Goal: Information Seeking & Learning: Learn about a topic

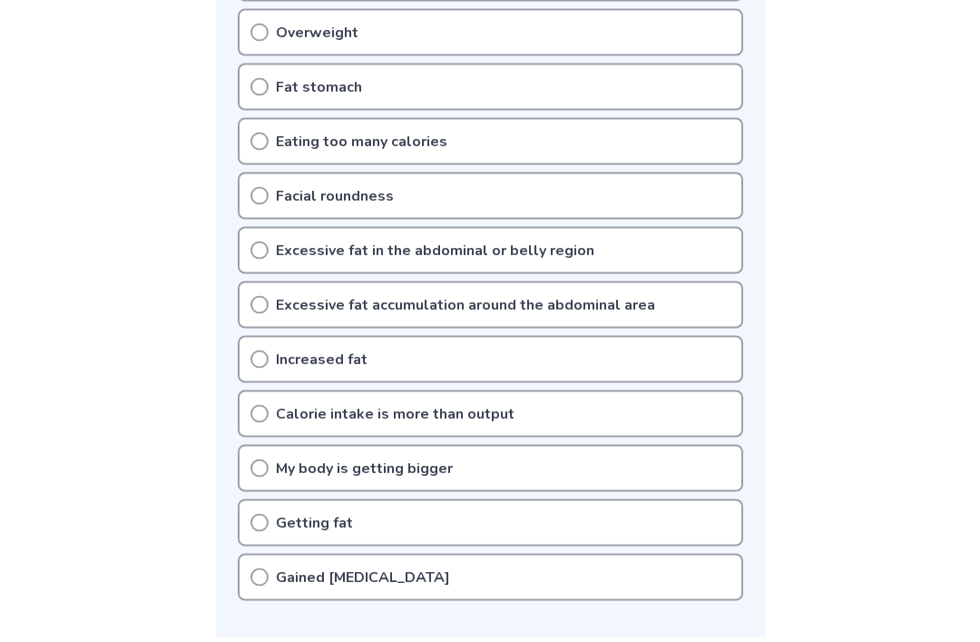
scroll to position [590, 0]
click at [261, 525] on icon at bounding box center [259, 522] width 18 height 18
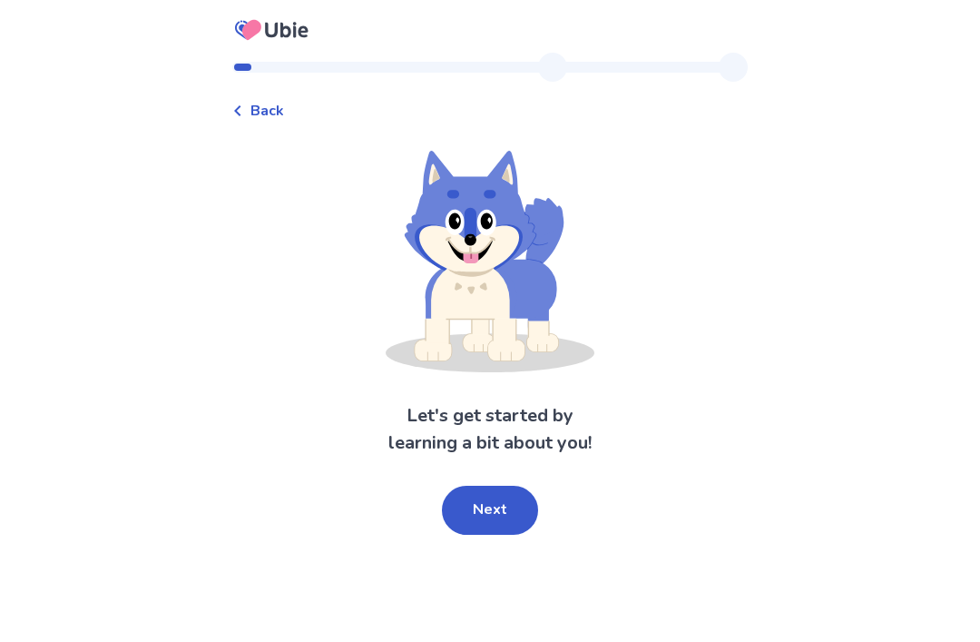
click at [469, 506] on button "Next" at bounding box center [490, 510] width 96 height 49
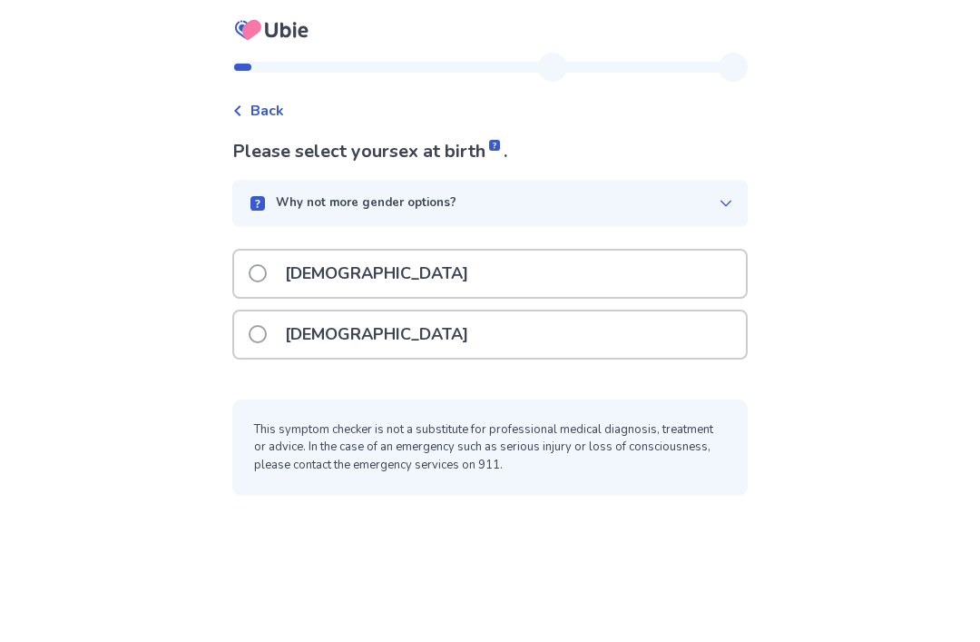
click at [266, 345] on label "[DEMOGRAPHIC_DATA]" at bounding box center [364, 334] width 231 height 46
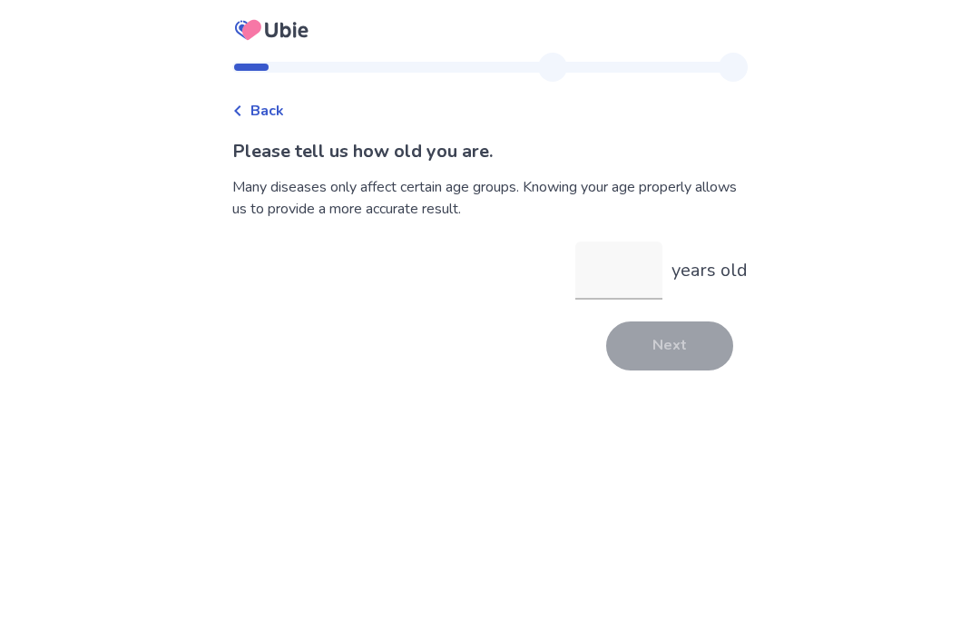
click at [609, 277] on input "years old" at bounding box center [618, 270] width 87 height 58
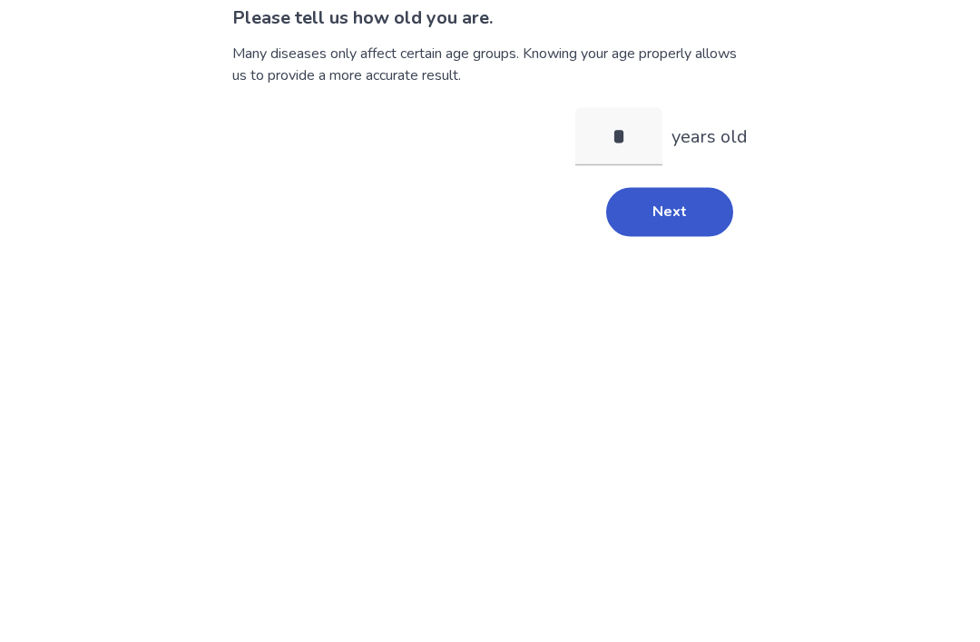
type input "**"
click at [666, 321] on button "Next" at bounding box center [669, 345] width 127 height 49
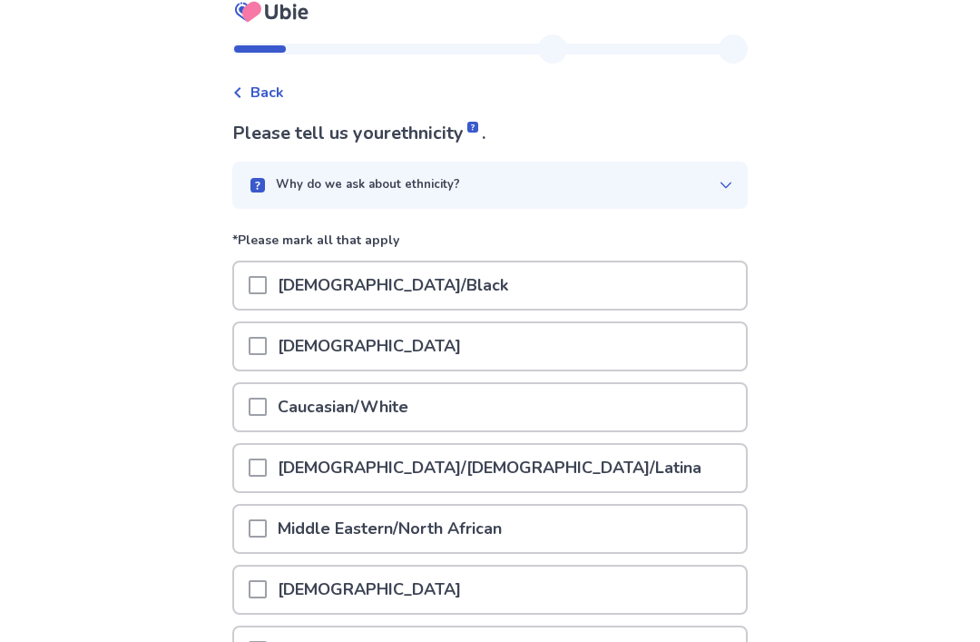
click at [267, 402] on span at bounding box center [258, 407] width 18 height 18
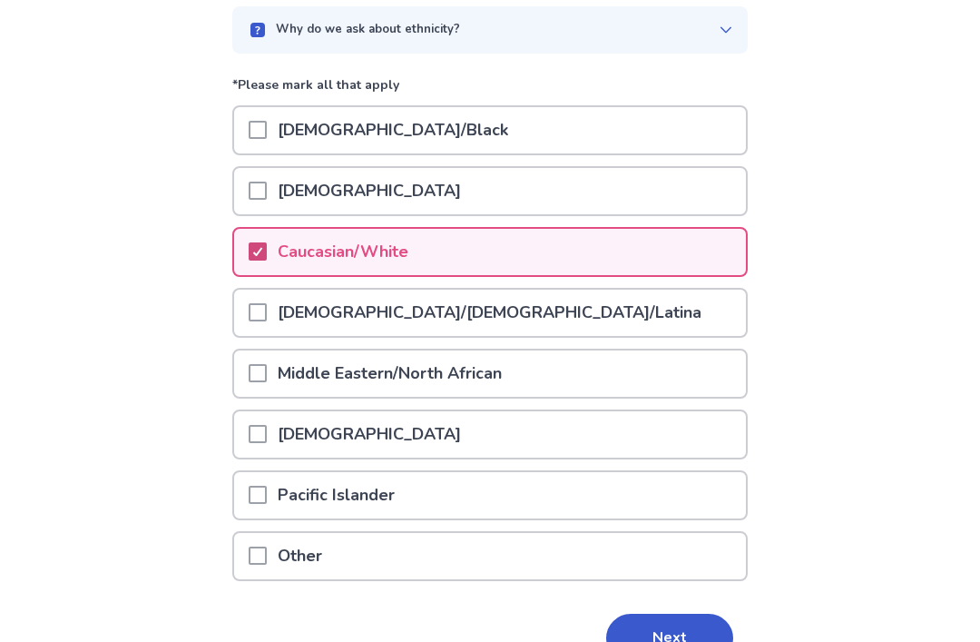
scroll to position [174, 0]
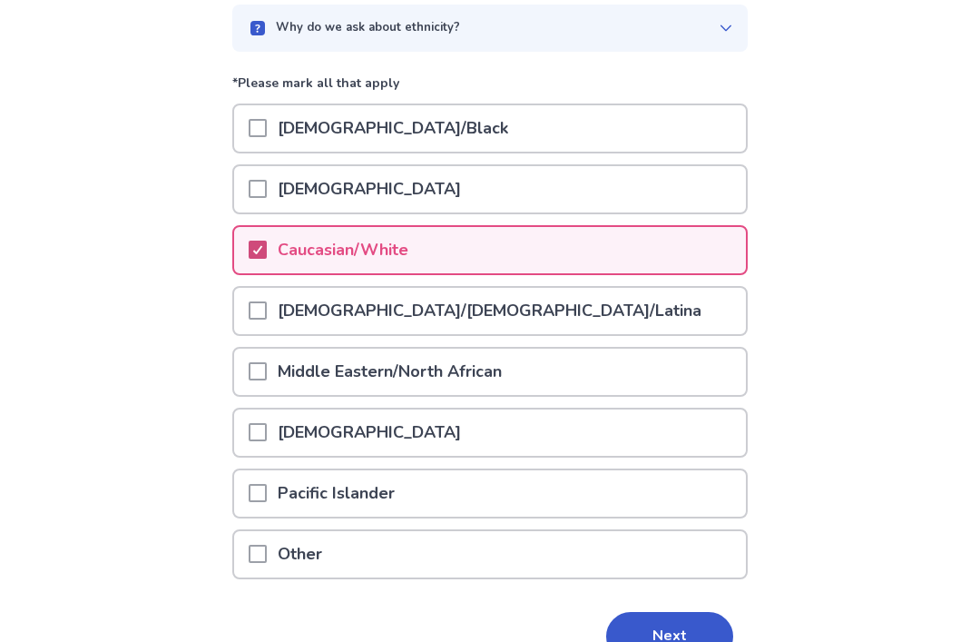
click at [682, 635] on button "Next" at bounding box center [669, 637] width 127 height 49
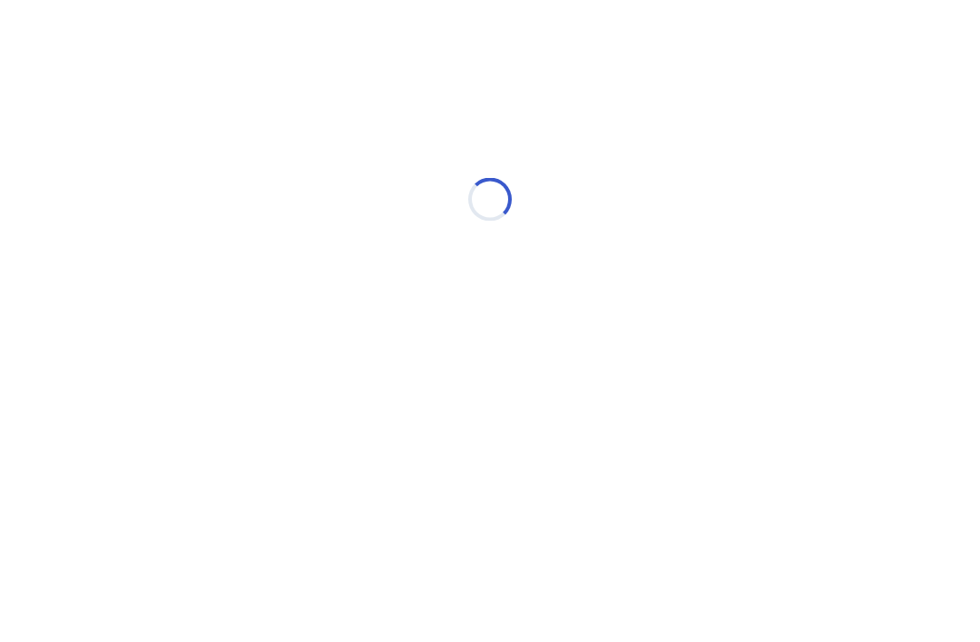
scroll to position [0, 0]
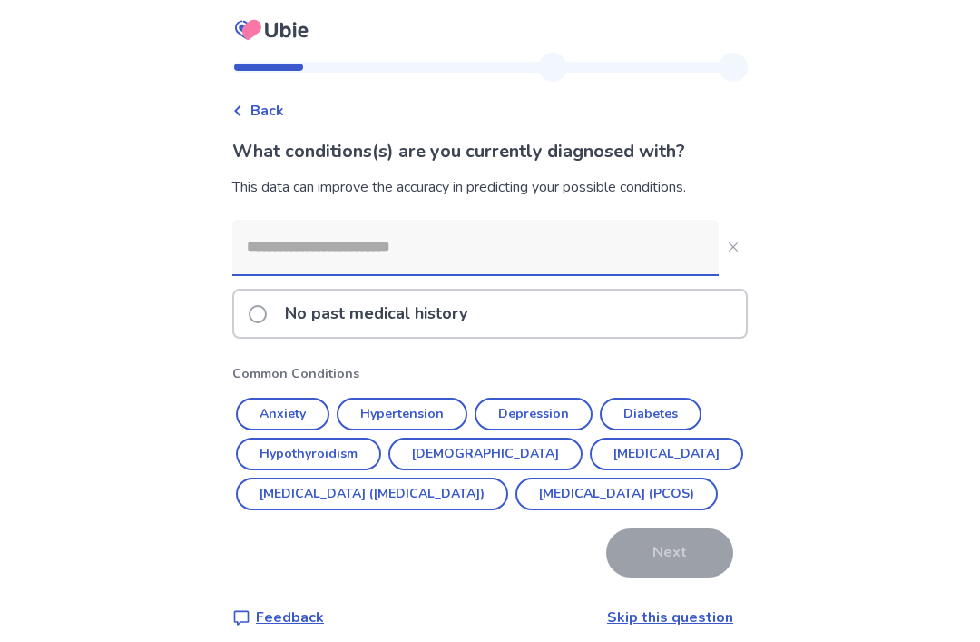
click at [281, 323] on label "No past medical history" at bounding box center [364, 313] width 230 height 46
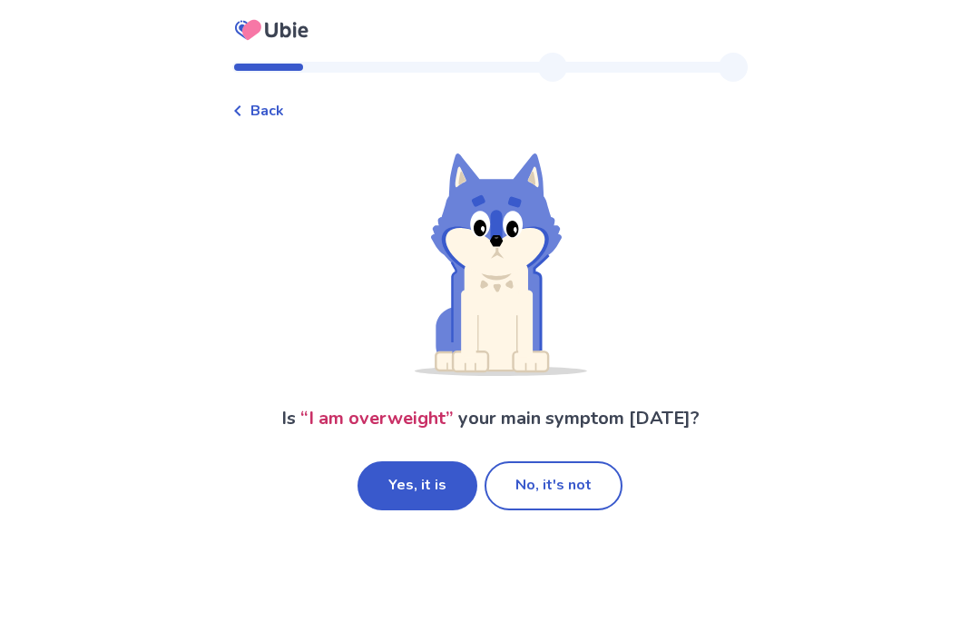
click at [397, 485] on button "Yes, it is" at bounding box center [418, 485] width 120 height 49
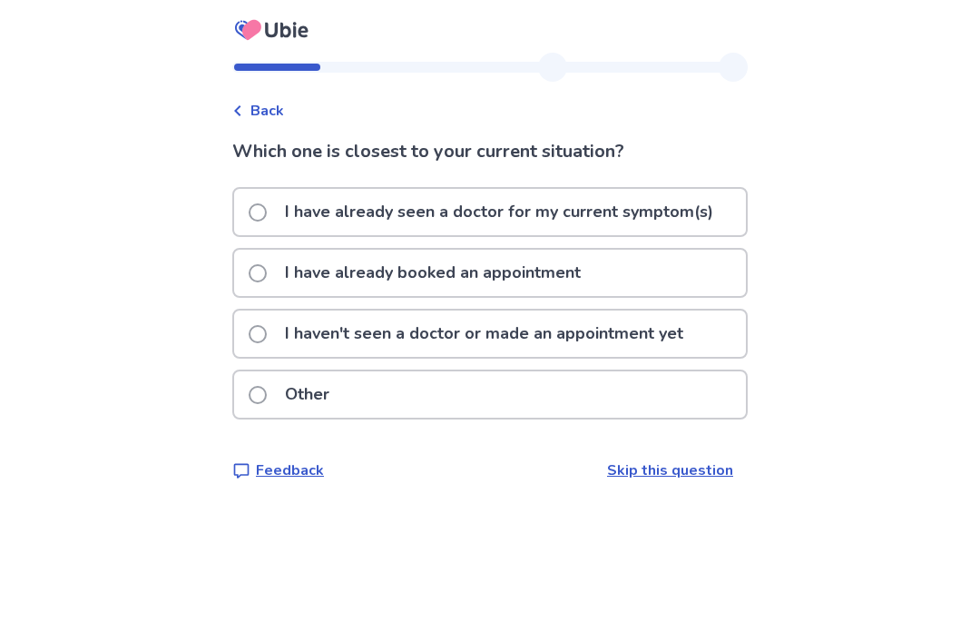
click at [275, 224] on label "I have already seen a doctor for my current symptom(s)" at bounding box center [487, 212] width 476 height 46
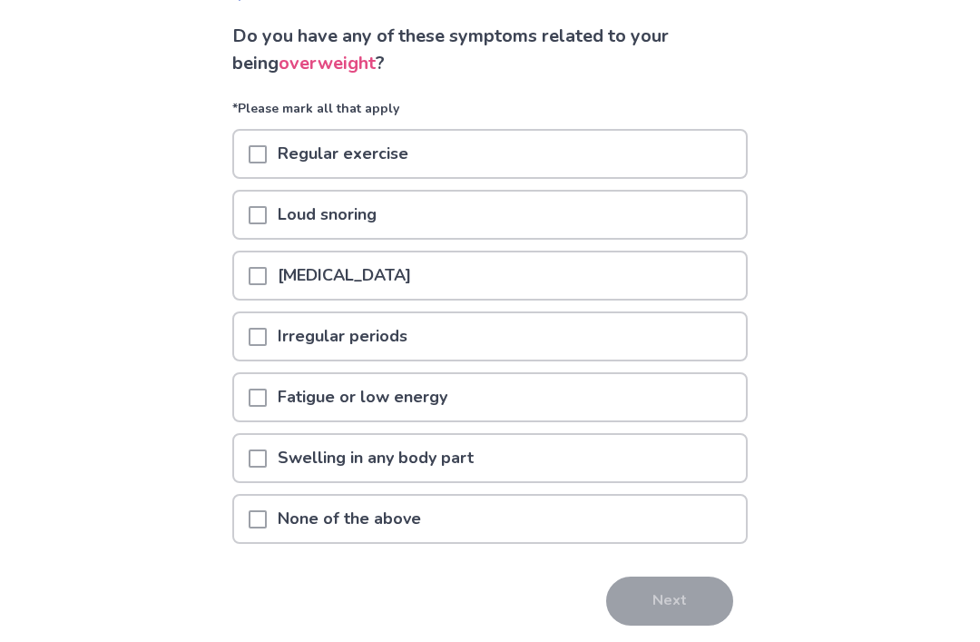
scroll to position [121, 0]
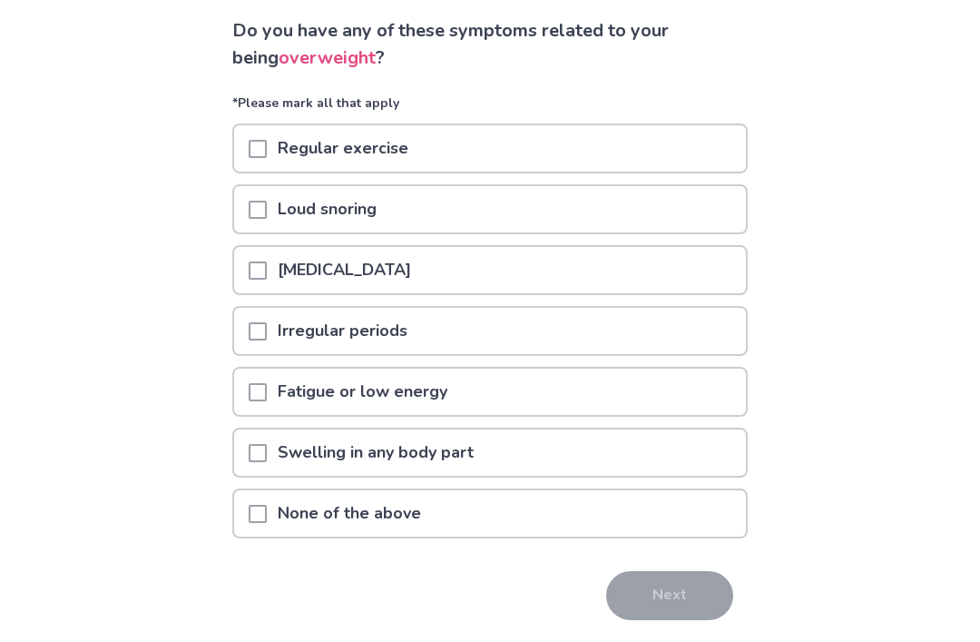
click at [267, 449] on span at bounding box center [258, 453] width 18 height 18
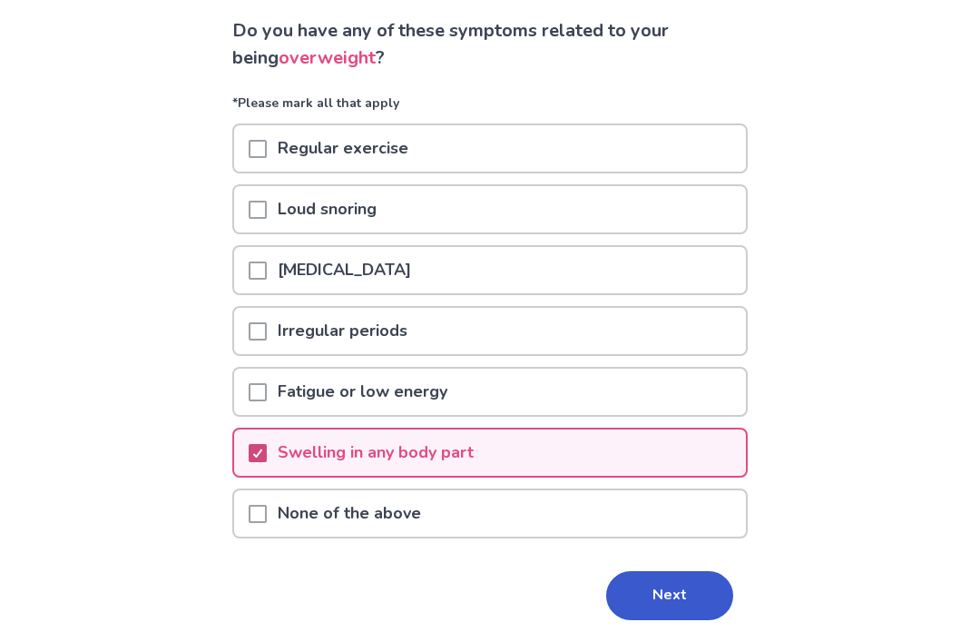
click at [671, 603] on button "Next" at bounding box center [669, 595] width 127 height 49
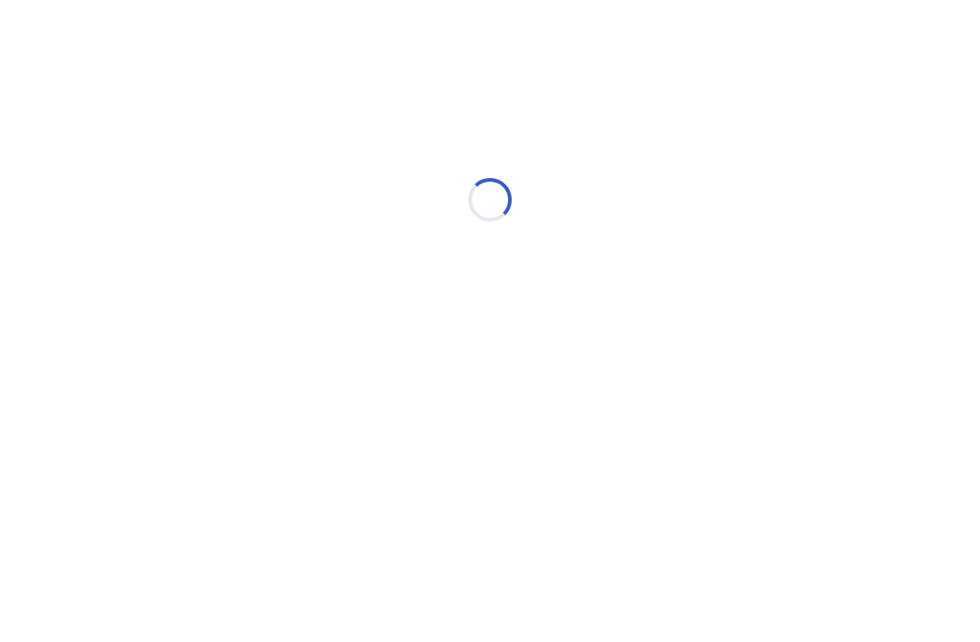
scroll to position [0, 0]
select select "*"
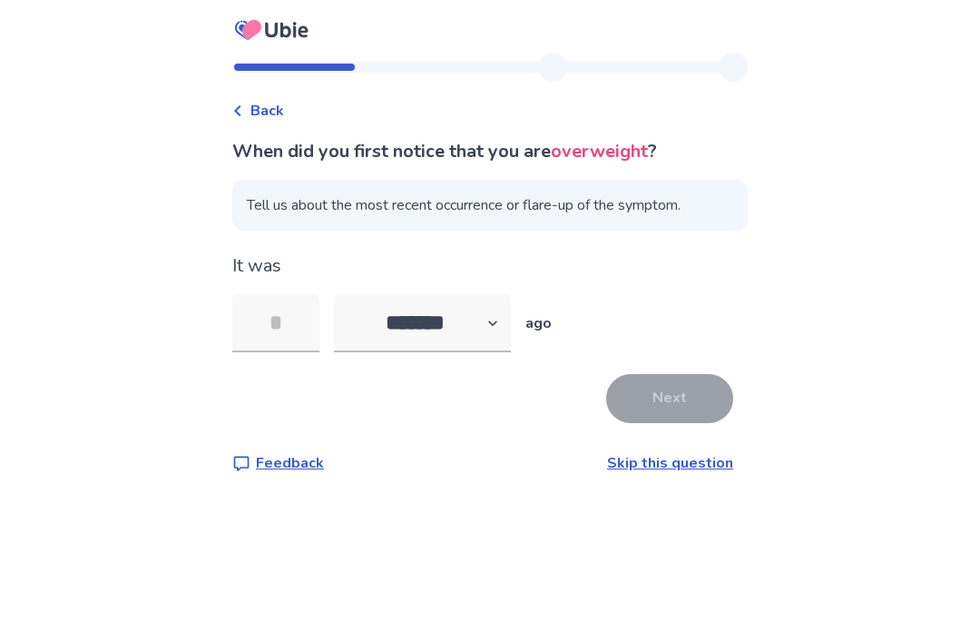
click at [286, 319] on input "tel" at bounding box center [275, 323] width 87 height 58
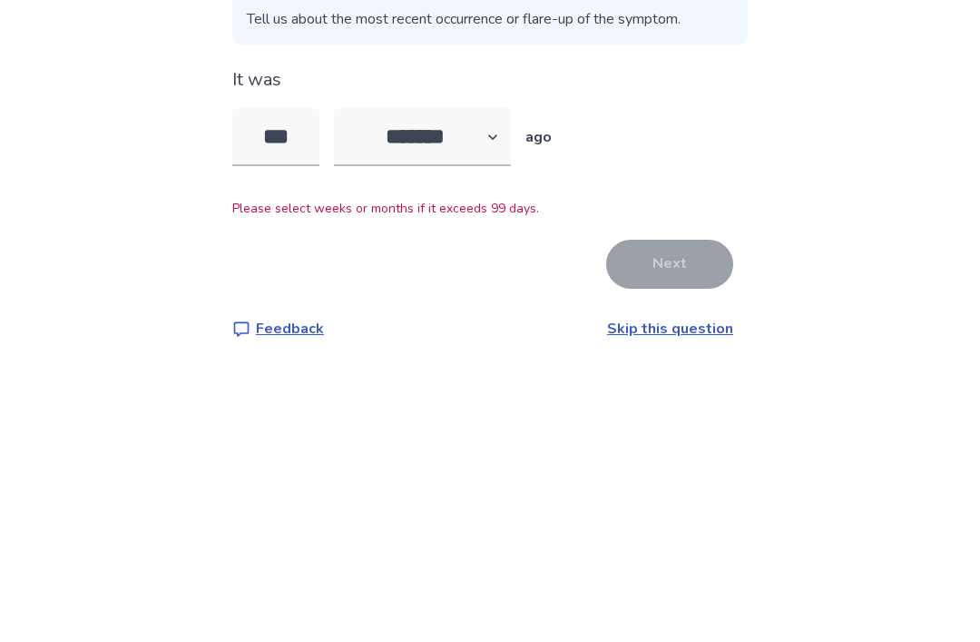
click at [896, 190] on div "Back When did you first notice that you are overweight ? Tell us about the most…" at bounding box center [490, 321] width 980 height 642
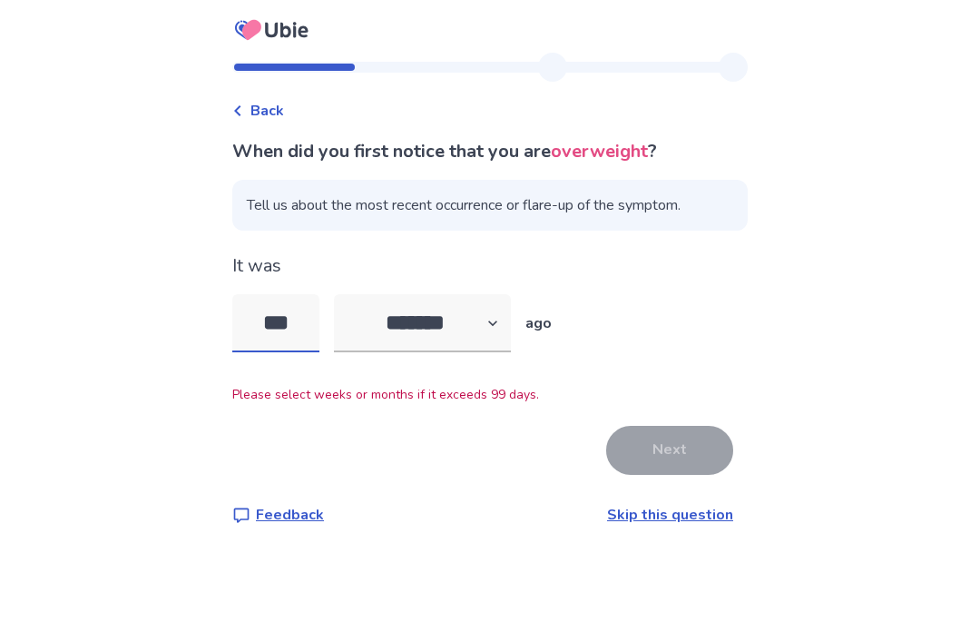
click at [290, 294] on input "***" at bounding box center [275, 323] width 87 height 58
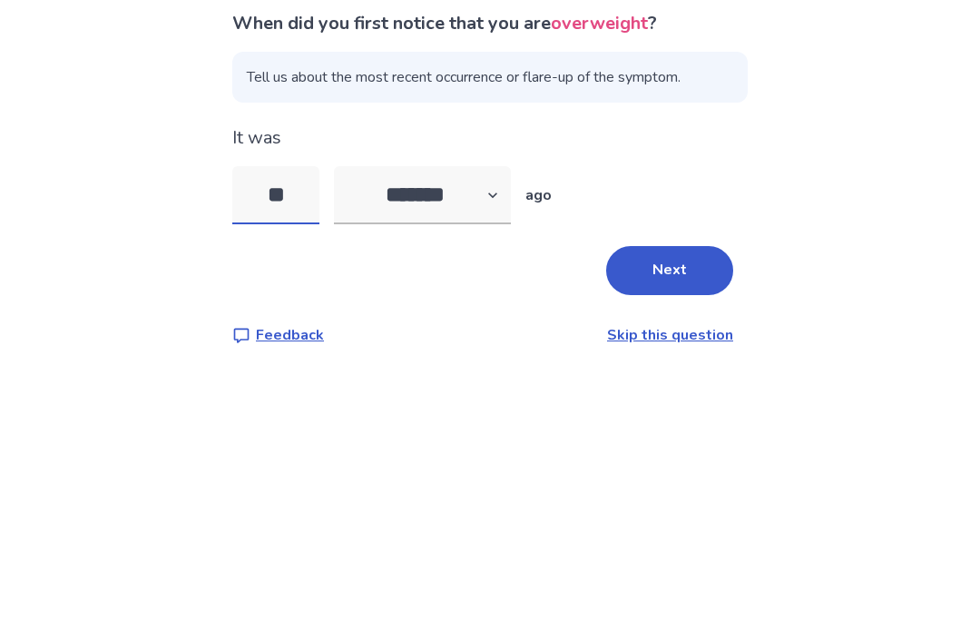
type input "*"
type input "**"
click at [951, 211] on div "Back When did you first notice that you are overweight ? Tell us about the most…" at bounding box center [490, 321] width 980 height 642
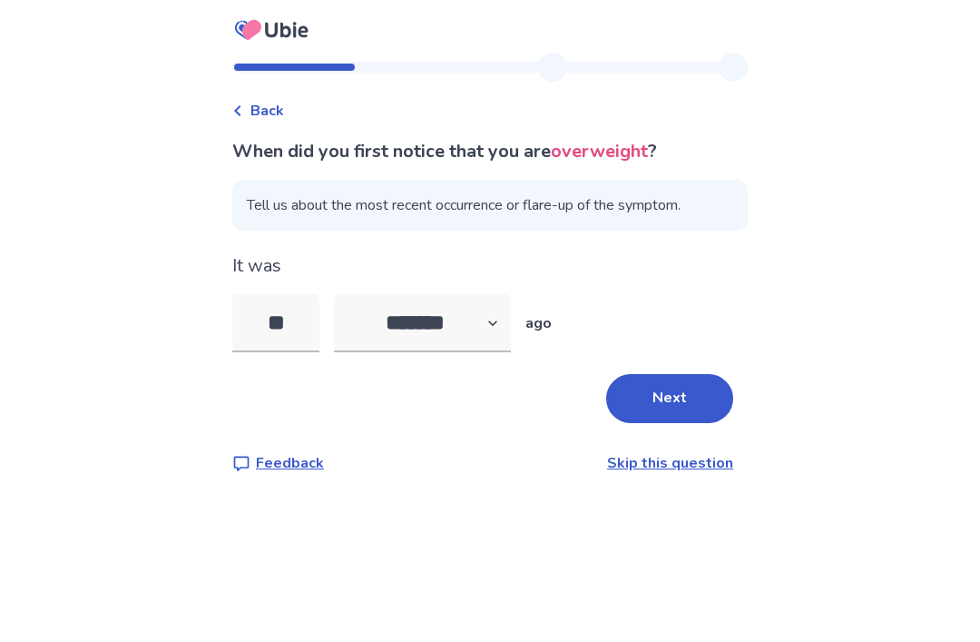
click at [688, 374] on button "Next" at bounding box center [669, 398] width 127 height 49
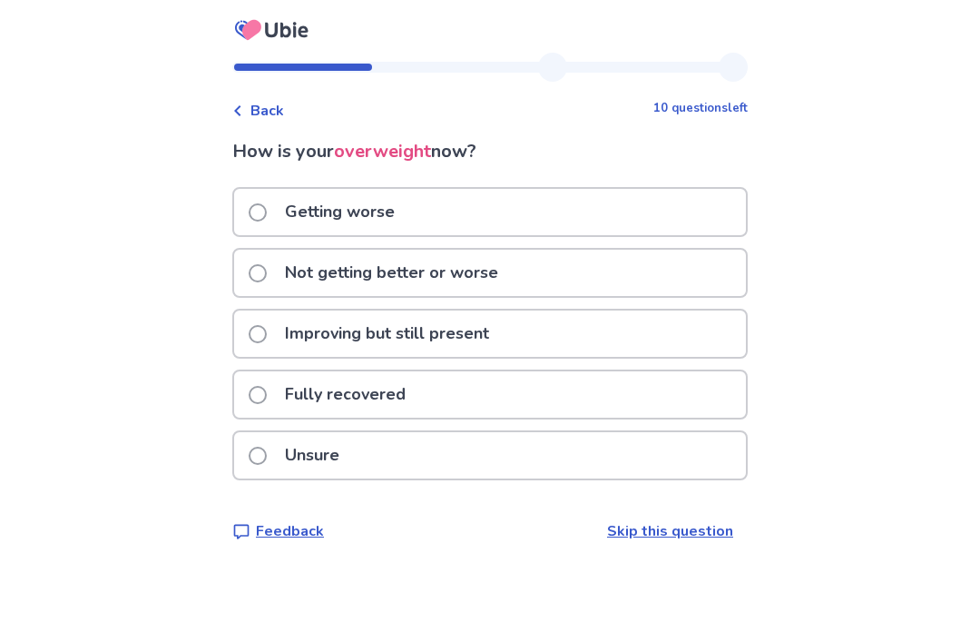
click at [267, 273] on span at bounding box center [258, 273] width 18 height 18
click at [284, 213] on label "Getting worse" at bounding box center [327, 212] width 157 height 46
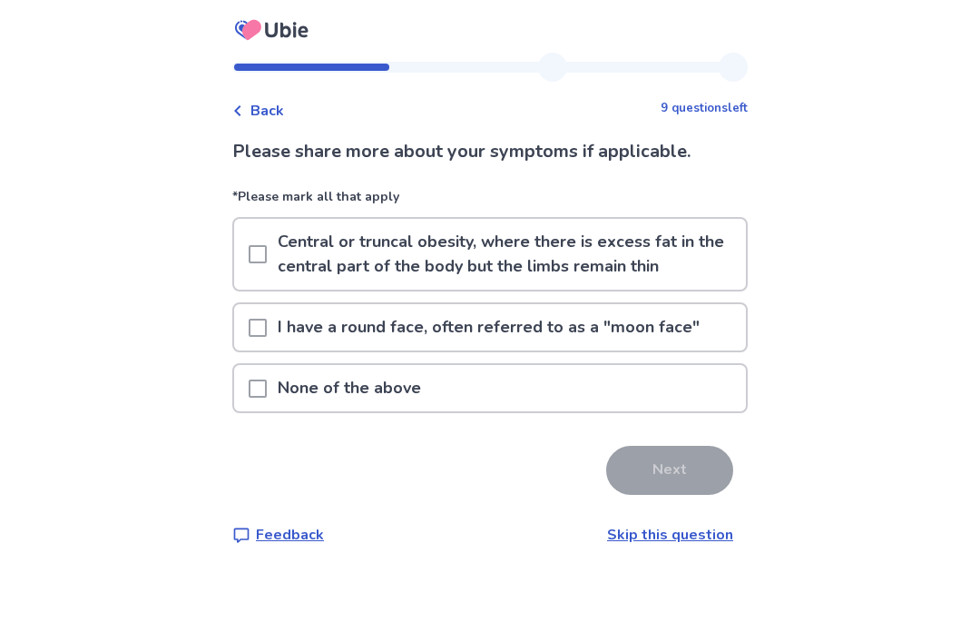
click at [264, 264] on div at bounding box center [258, 254] width 18 height 71
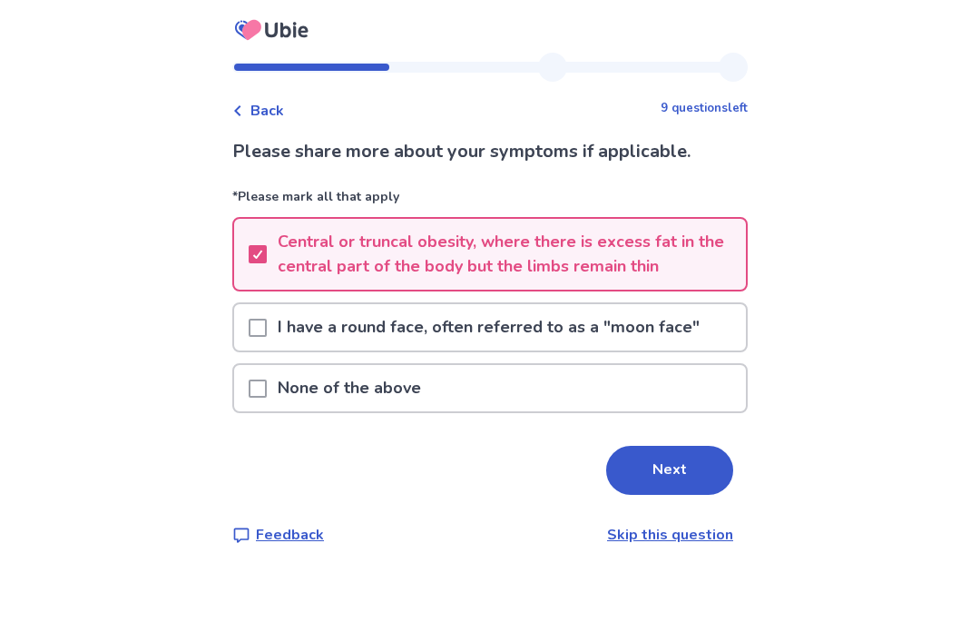
click at [680, 485] on button "Next" at bounding box center [669, 470] width 127 height 49
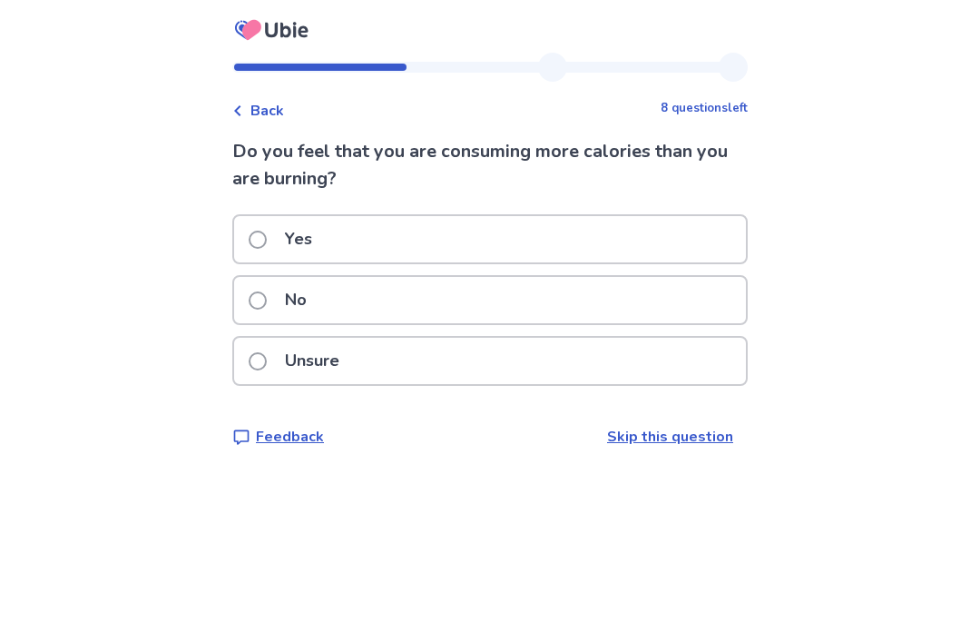
click at [261, 241] on span at bounding box center [258, 240] width 18 height 18
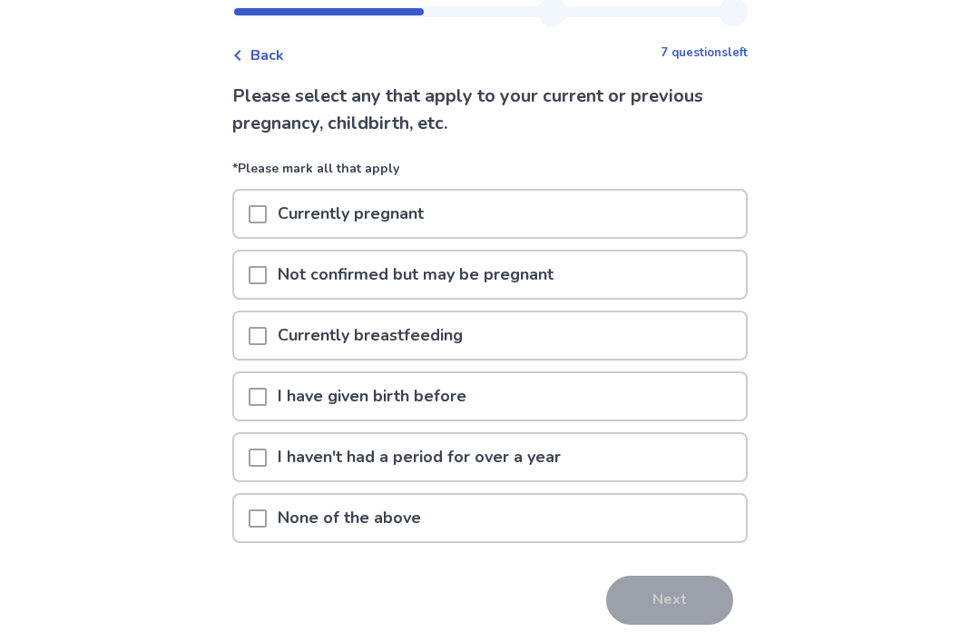
scroll to position [60, 0]
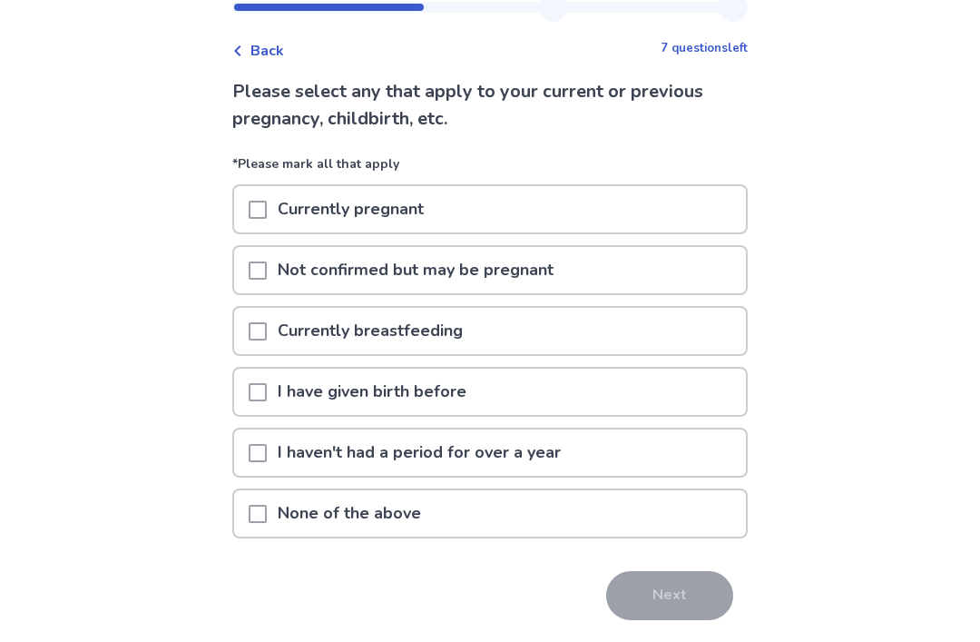
click at [267, 397] on span at bounding box center [258, 392] width 18 height 18
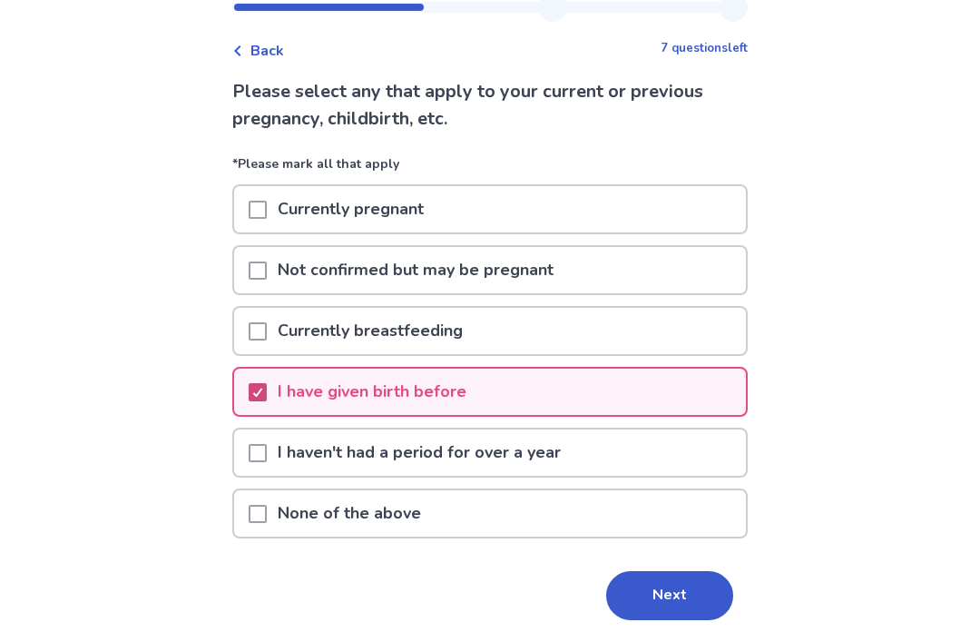
click at [673, 588] on button "Next" at bounding box center [669, 595] width 127 height 49
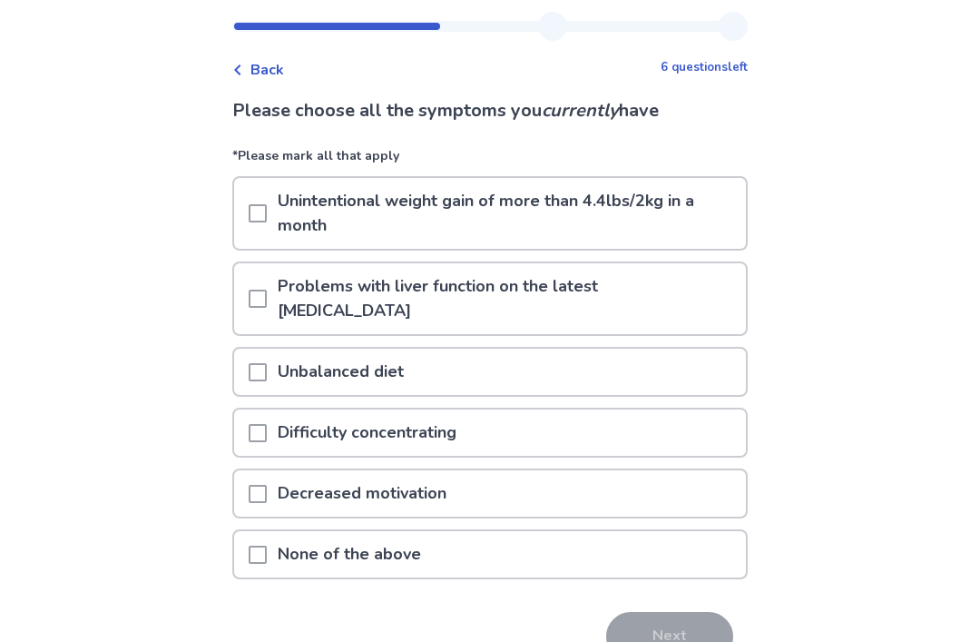
scroll to position [41, 0]
click at [267, 215] on span at bounding box center [258, 213] width 18 height 18
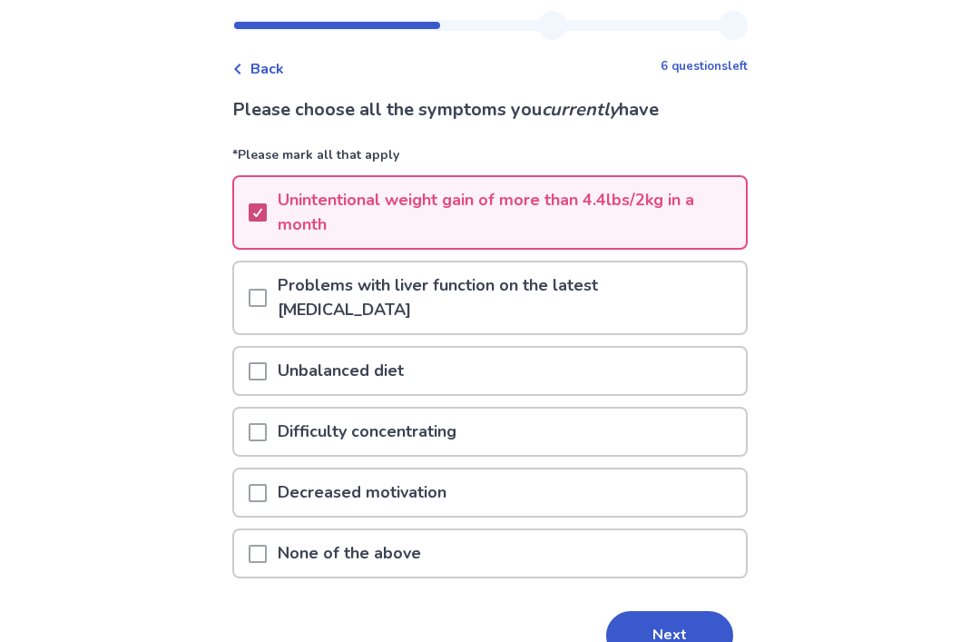
scroll to position [42, 0]
click at [267, 362] on span at bounding box center [258, 371] width 18 height 18
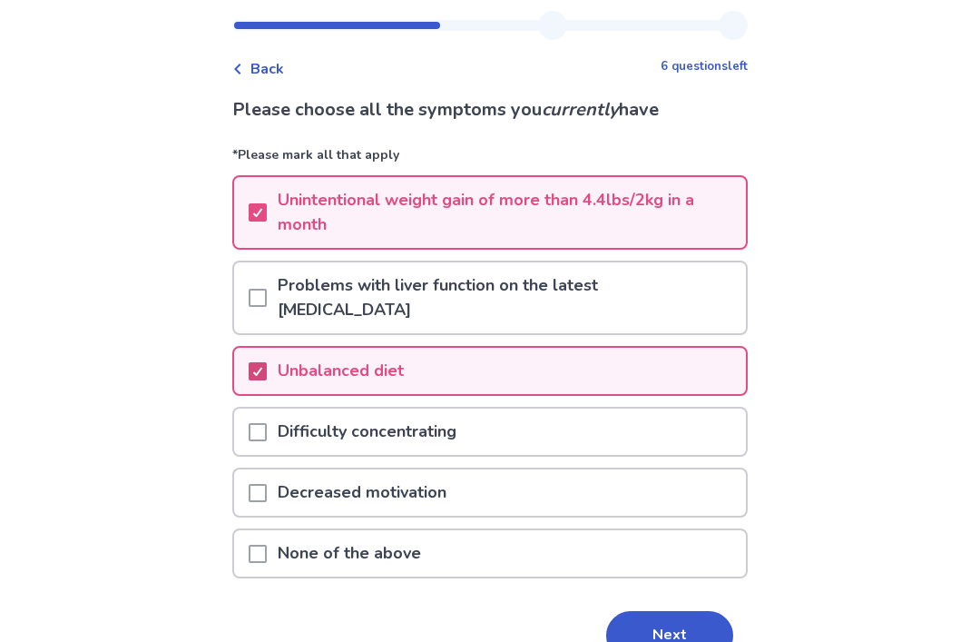
click at [669, 623] on button "Next" at bounding box center [669, 635] width 127 height 49
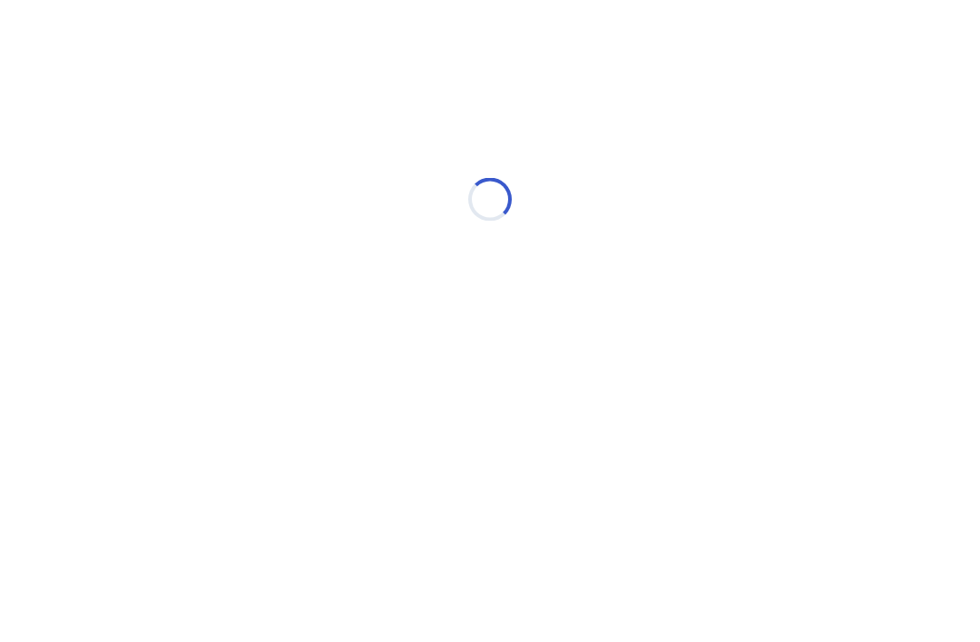
scroll to position [0, 0]
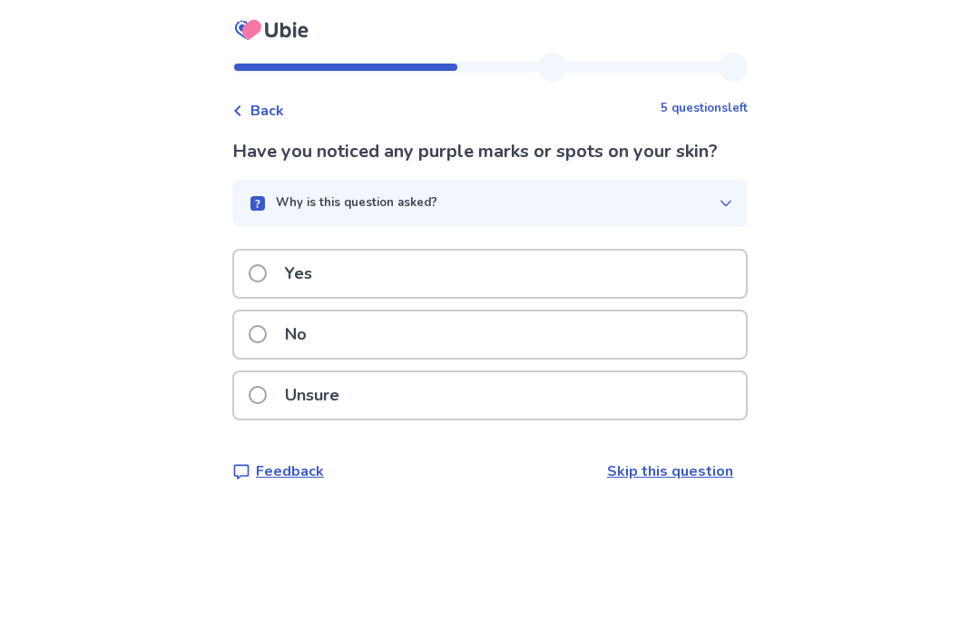
click at [267, 339] on span at bounding box center [258, 334] width 18 height 18
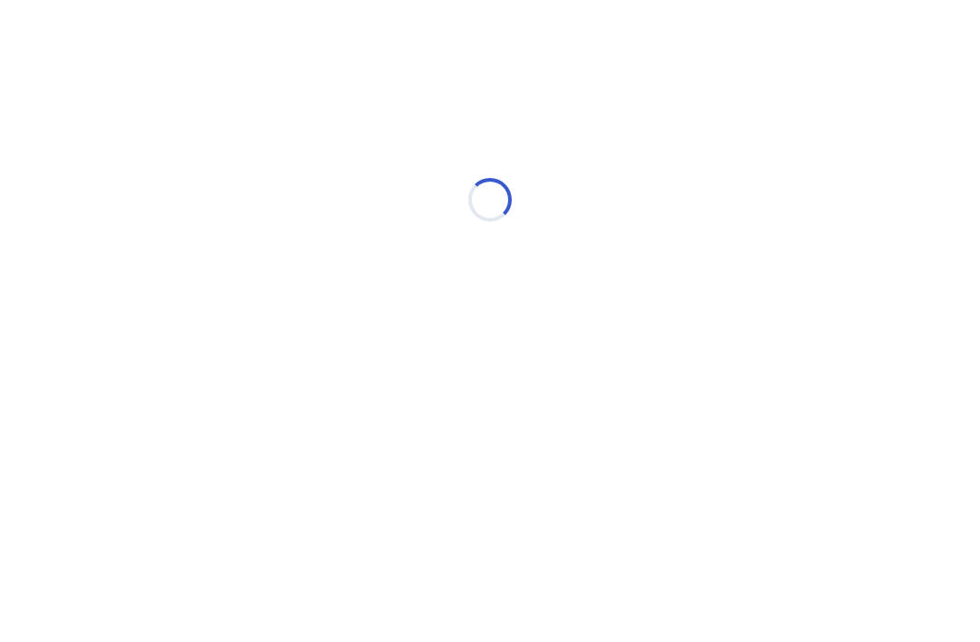
select select "*"
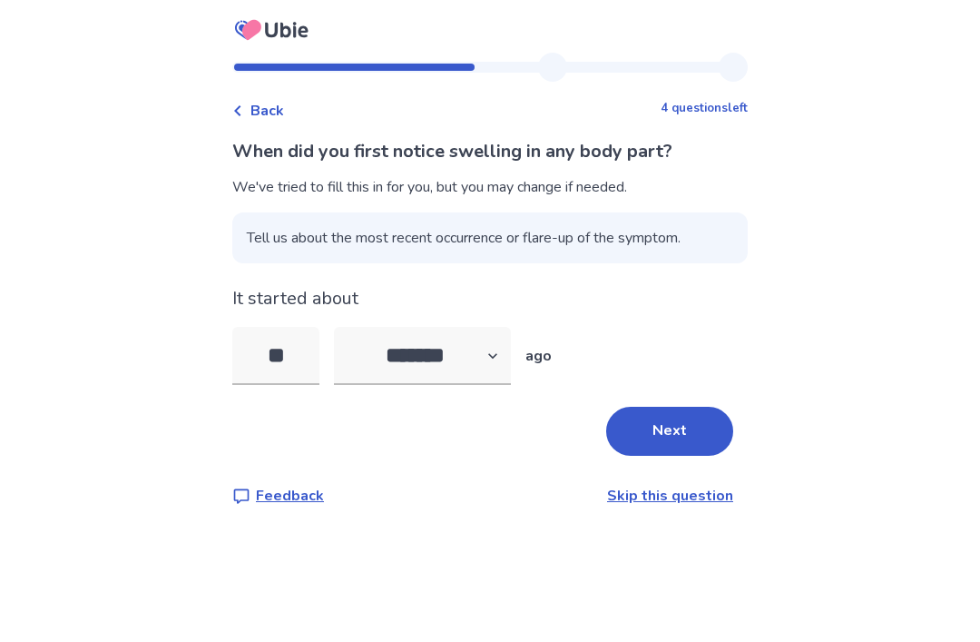
click at [306, 353] on input "**" at bounding box center [275, 356] width 87 height 58
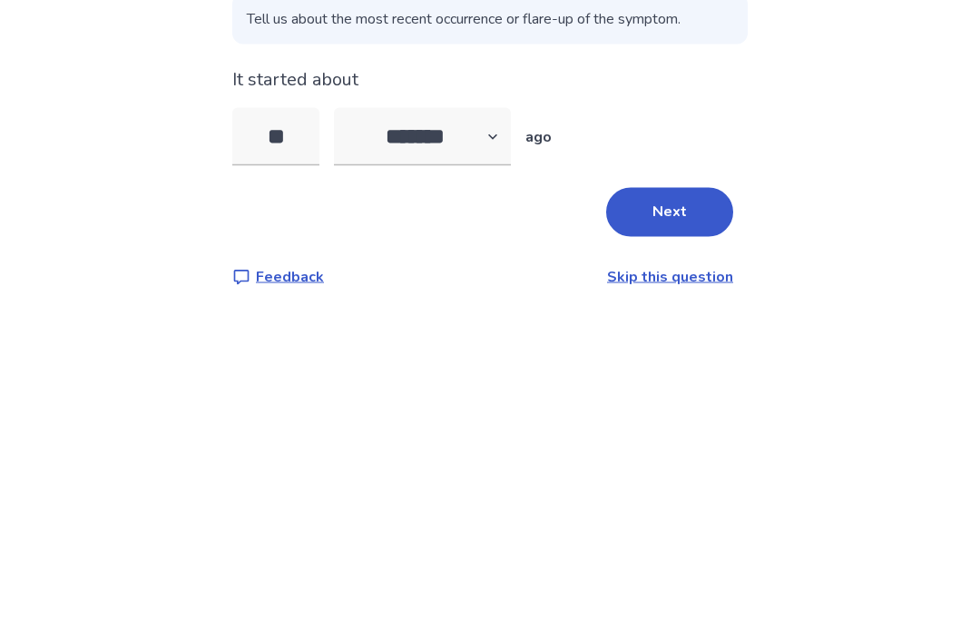
click at [688, 407] on button "Next" at bounding box center [669, 431] width 127 height 49
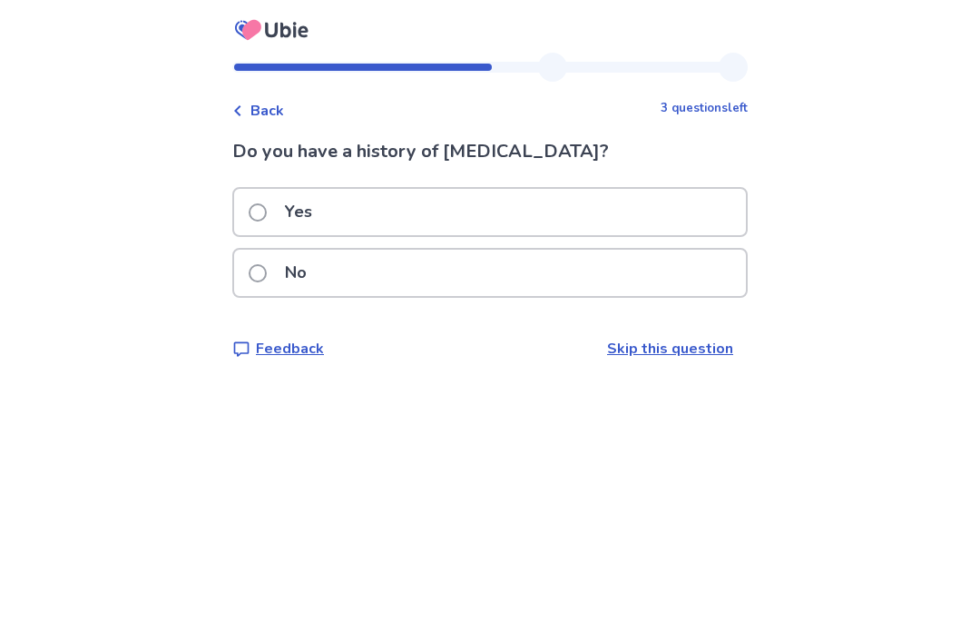
click at [267, 273] on span at bounding box center [258, 273] width 18 height 18
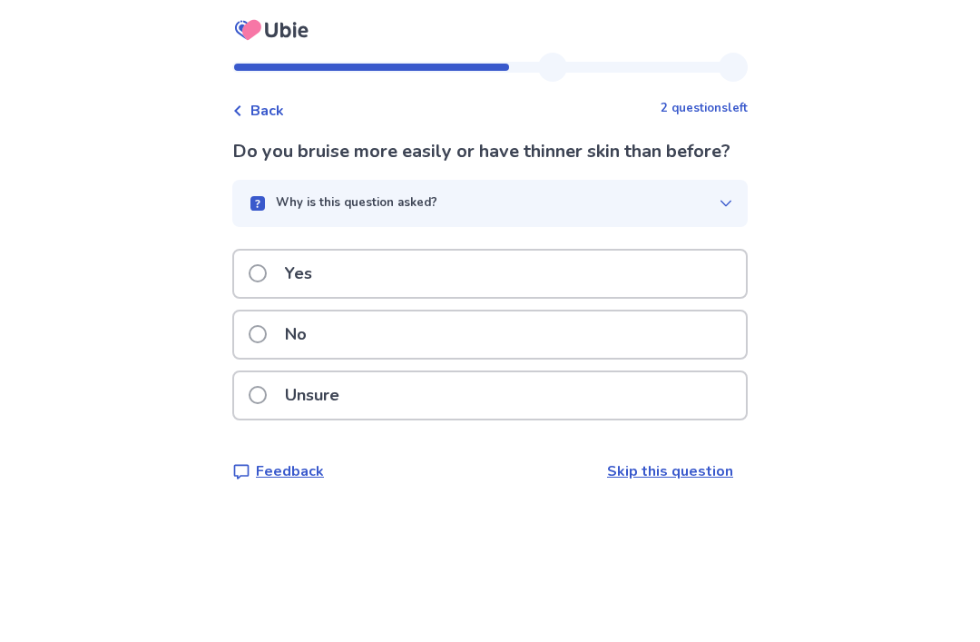
click at [267, 404] on span at bounding box center [258, 395] width 18 height 18
click at [267, 397] on span at bounding box center [258, 395] width 18 height 18
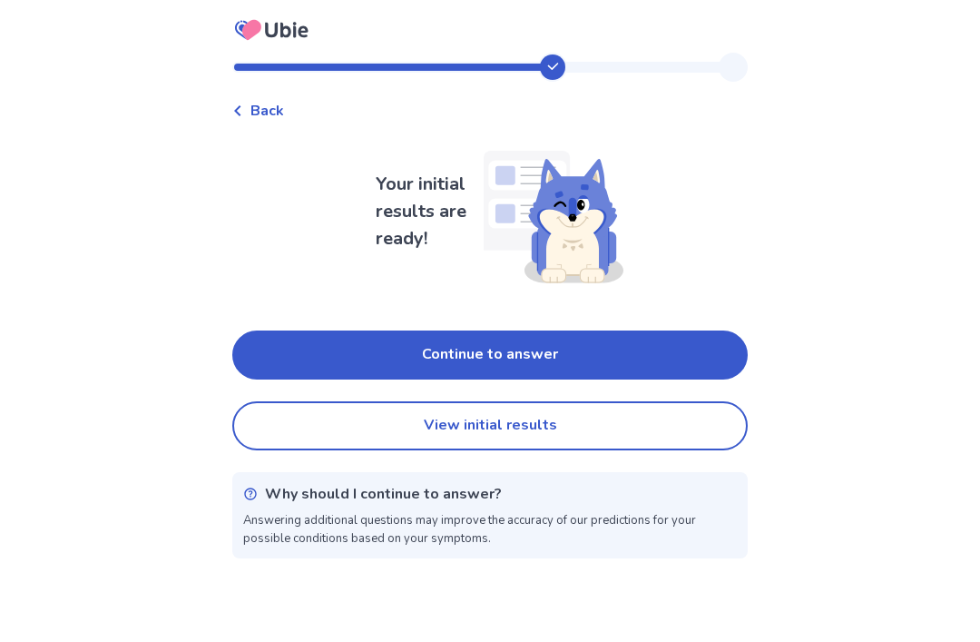
click at [691, 348] on button "Continue to answer" at bounding box center [490, 354] width 516 height 49
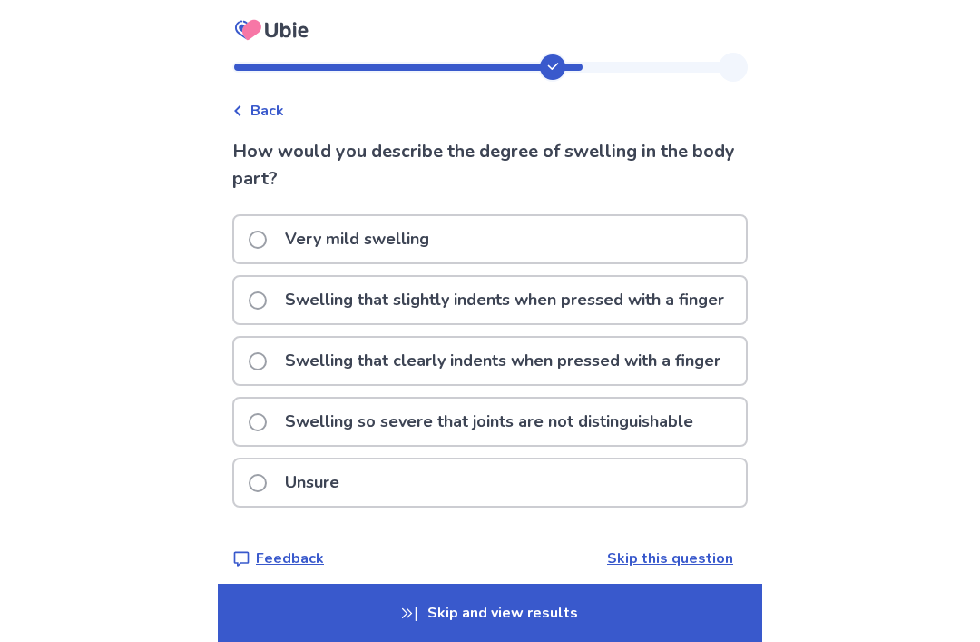
click at [267, 370] on span at bounding box center [258, 361] width 18 height 18
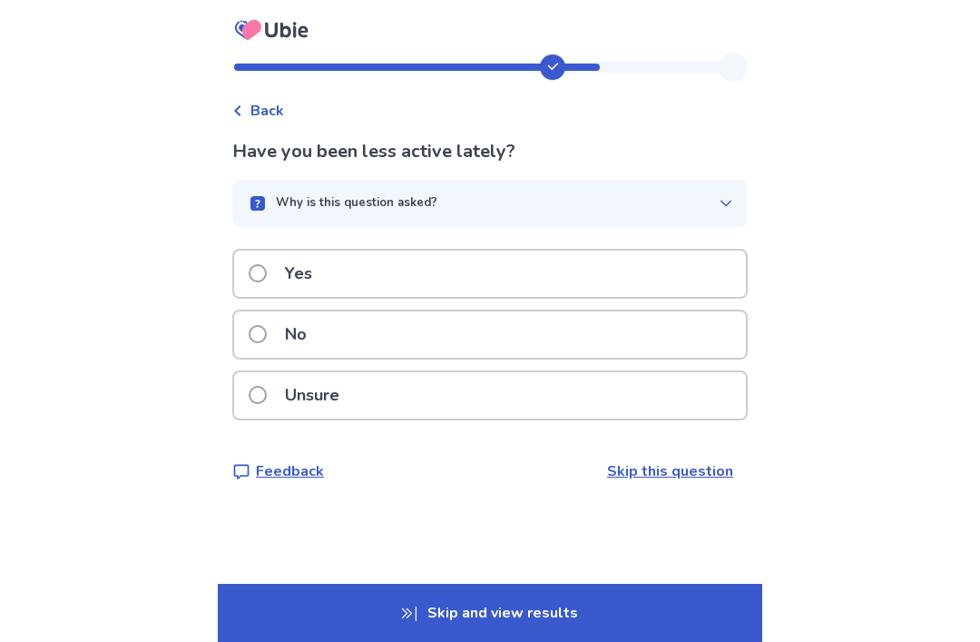
click at [267, 281] on span at bounding box center [258, 273] width 18 height 18
click at [267, 389] on span at bounding box center [258, 395] width 18 height 18
click at [267, 392] on span at bounding box center [258, 395] width 18 height 18
click at [267, 391] on span at bounding box center [258, 395] width 18 height 18
click at [267, 404] on label "Unsure" at bounding box center [300, 395] width 102 height 46
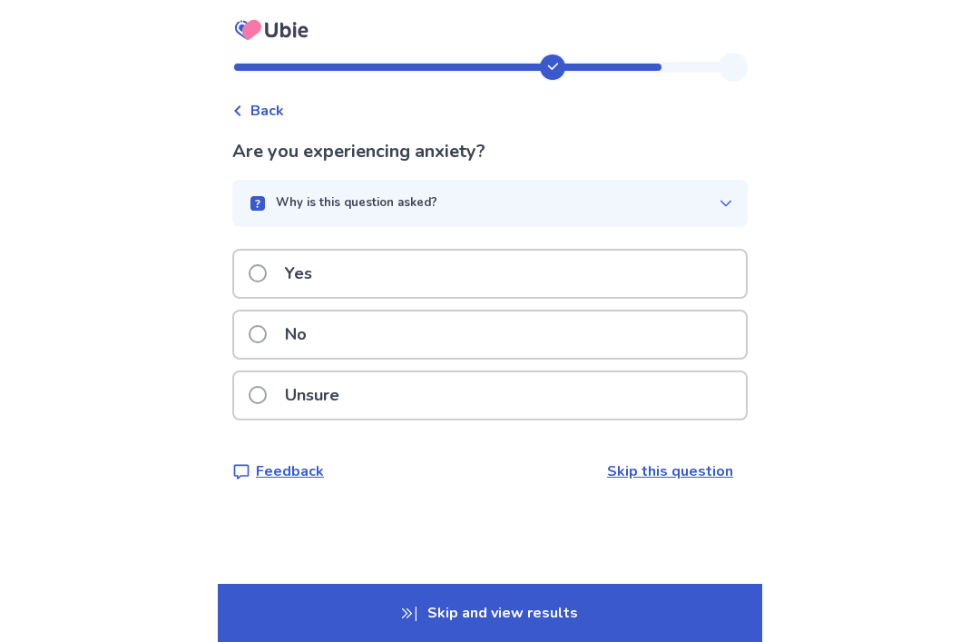
click at [265, 321] on label "No" at bounding box center [283, 334] width 69 height 46
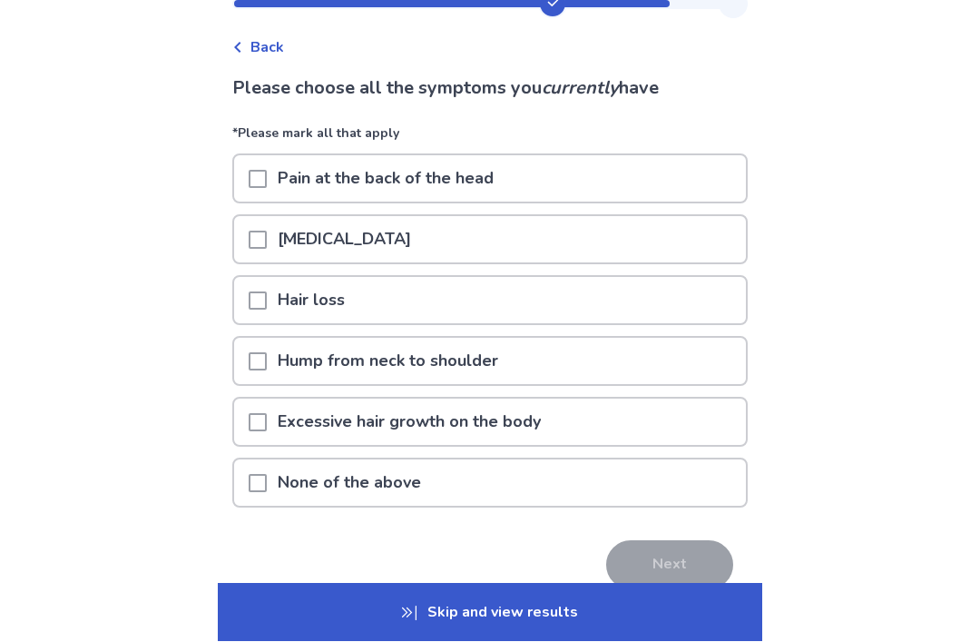
click at [267, 496] on div at bounding box center [258, 483] width 18 height 46
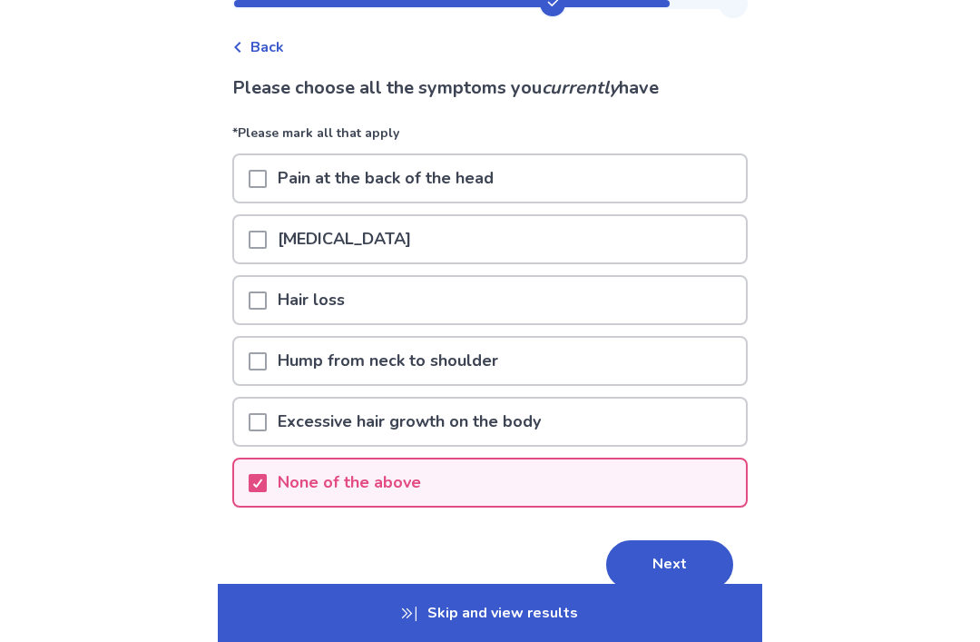
click at [683, 573] on button "Next" at bounding box center [669, 564] width 127 height 49
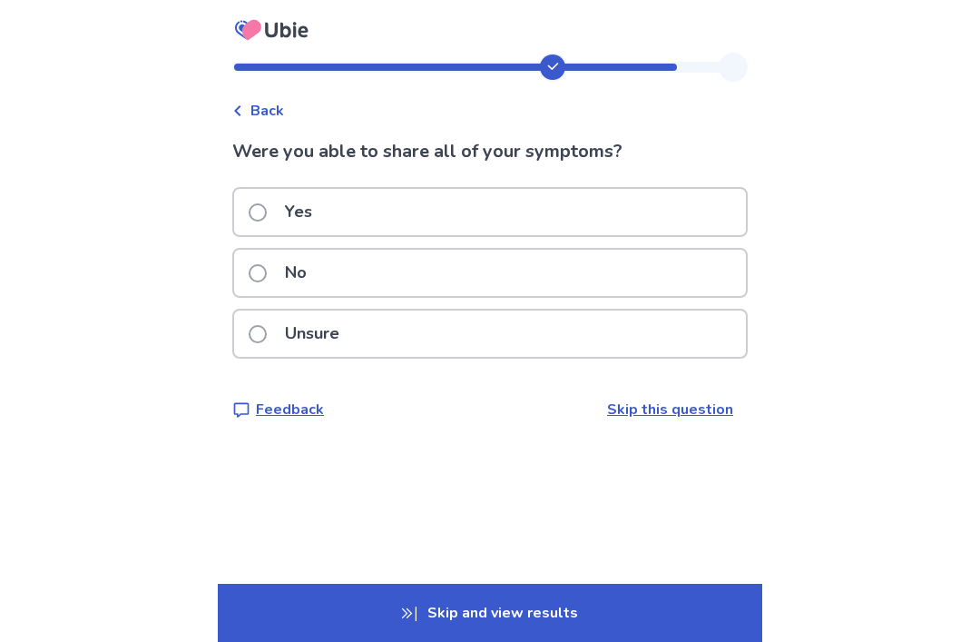
click at [262, 211] on span at bounding box center [258, 212] width 18 height 18
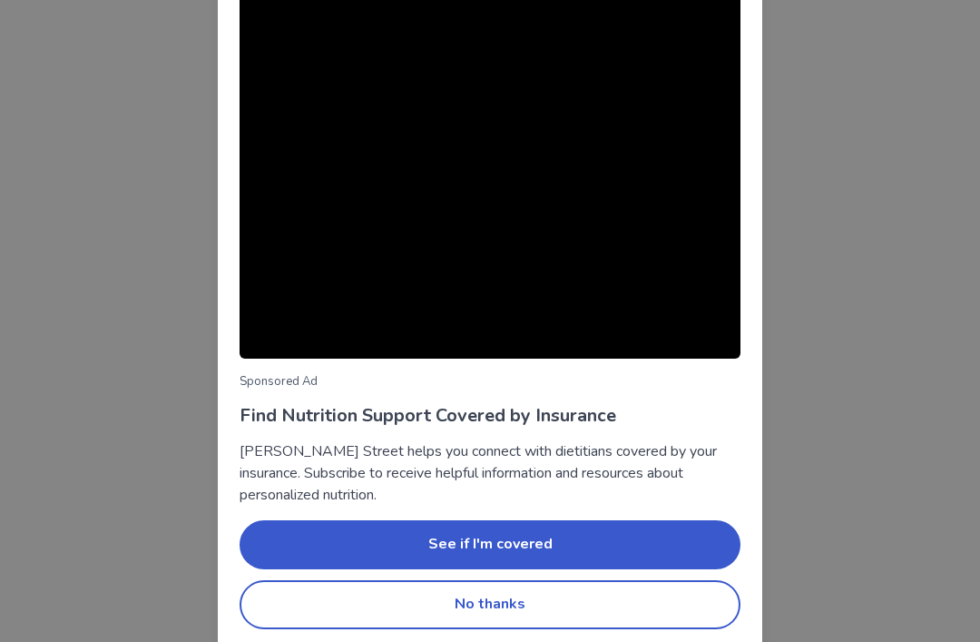
scroll to position [113, 0]
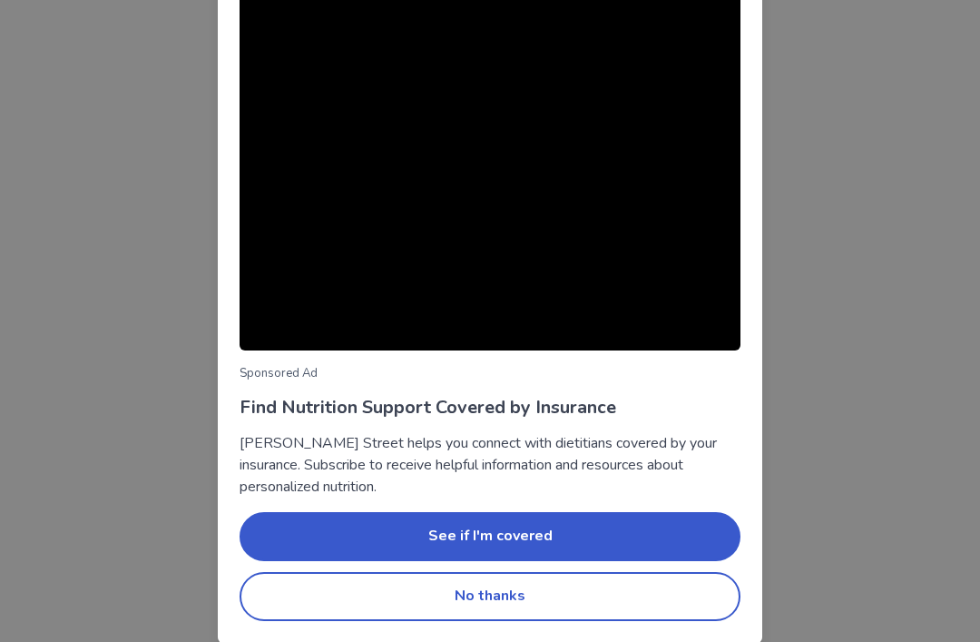
click at [325, 603] on button "No thanks" at bounding box center [490, 596] width 501 height 49
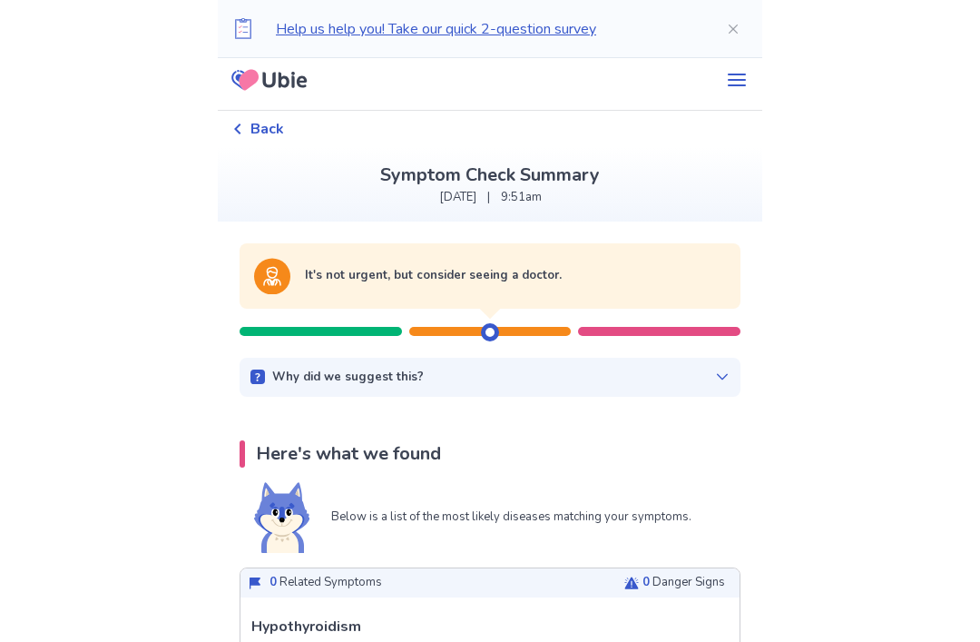
scroll to position [0, 0]
